Goal: Information Seeking & Learning: Find specific fact

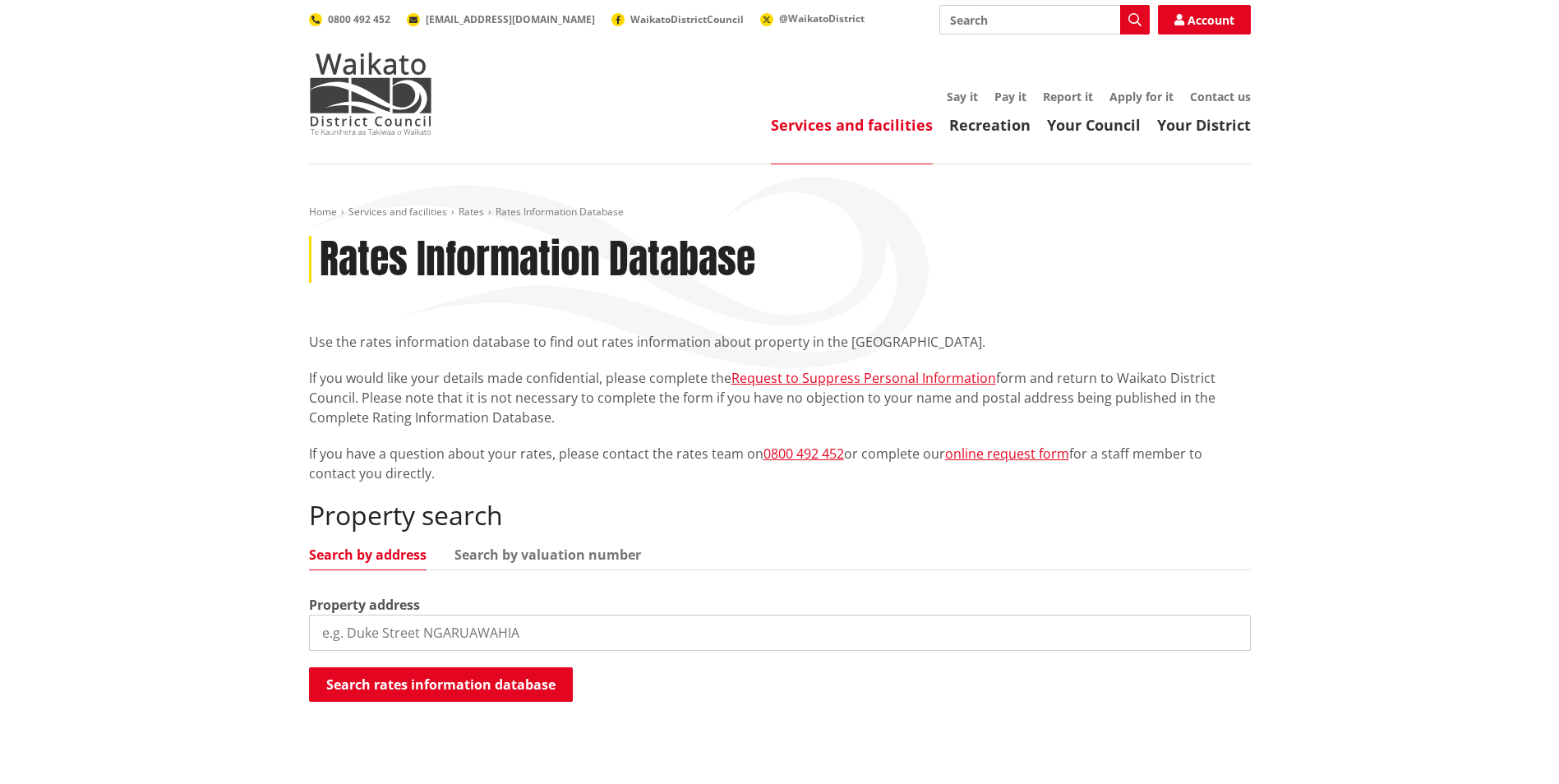
click at [577, 628] on input "search" at bounding box center [780, 632] width 942 height 36
click at [621, 639] on input "search" at bounding box center [780, 632] width 942 height 36
type input "[STREET_ADDRESS][PERSON_NAME]"
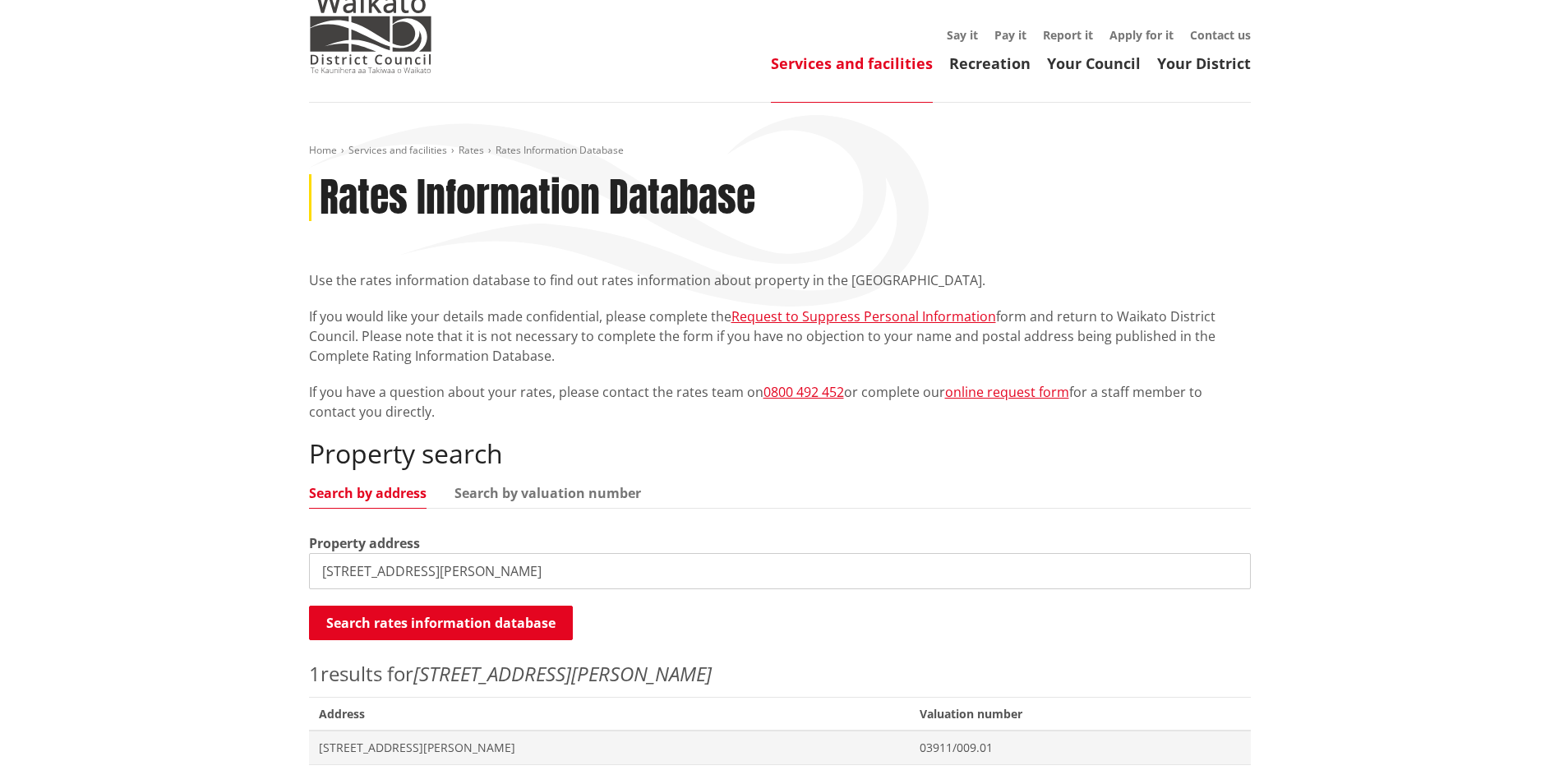
scroll to position [165, 0]
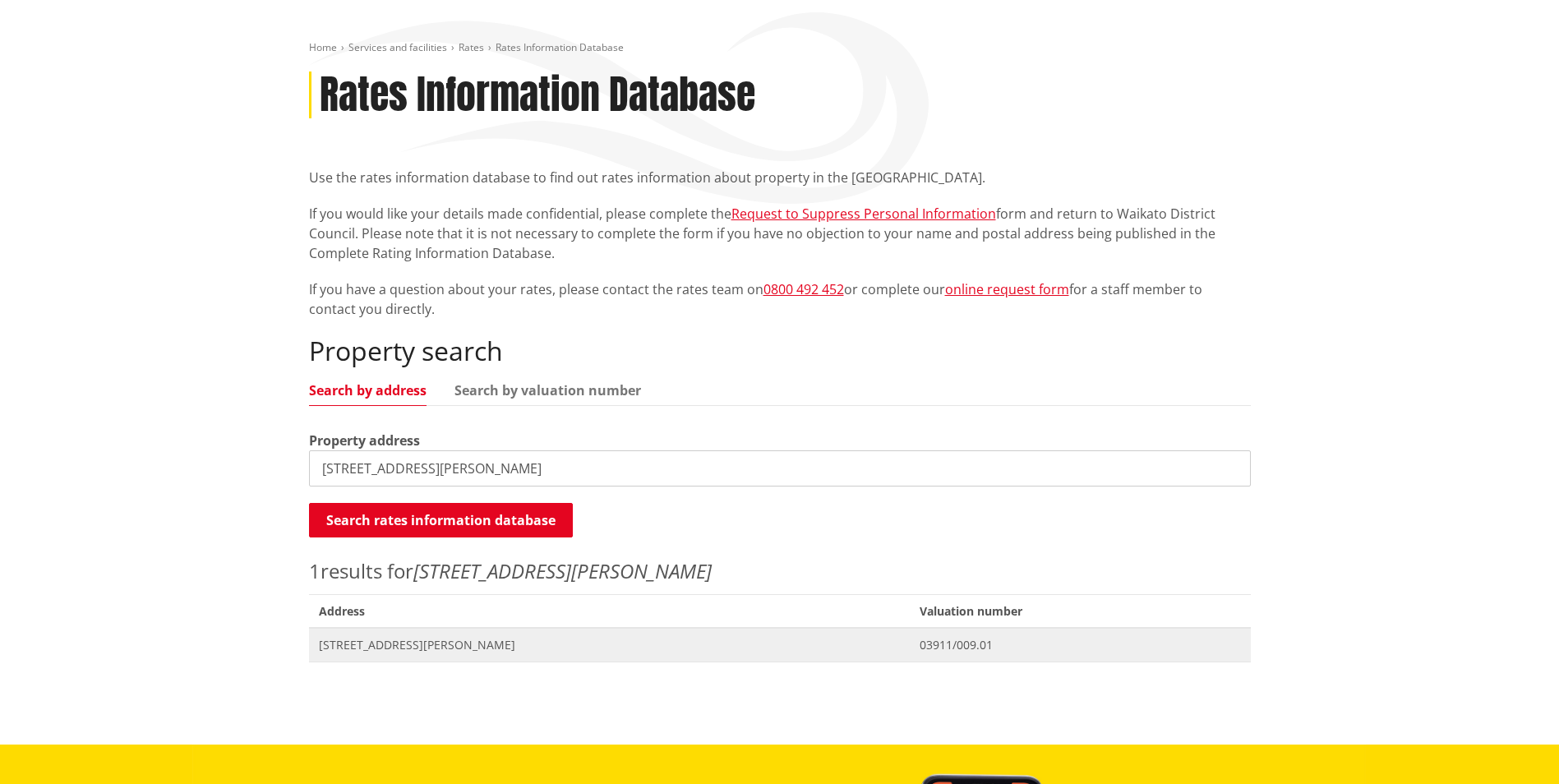
click at [661, 642] on span "[STREET_ADDRESS][PERSON_NAME]" at bounding box center [609, 645] width 582 height 17
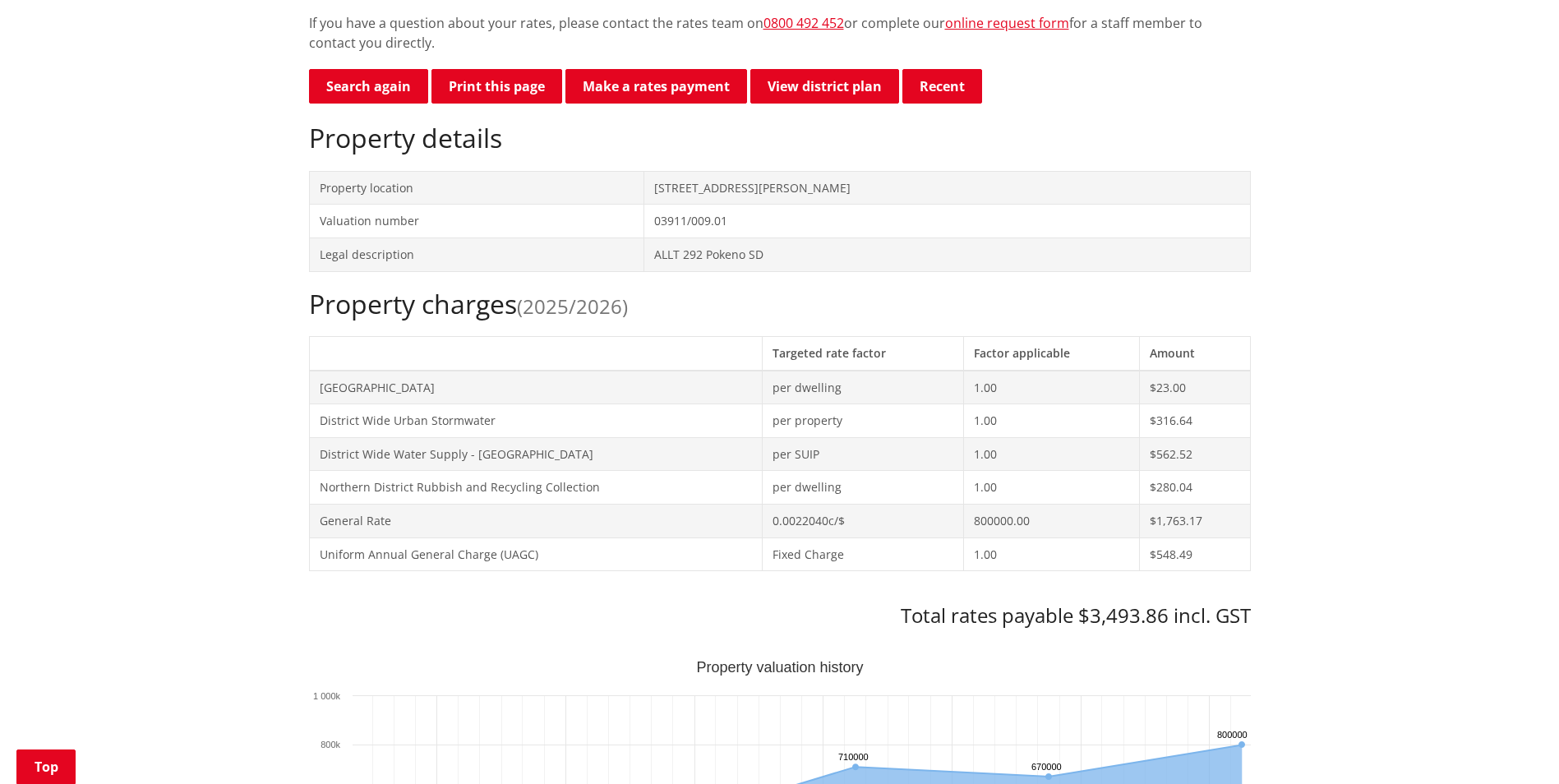
scroll to position [411, 0]
